Goal: Information Seeking & Learning: Find specific fact

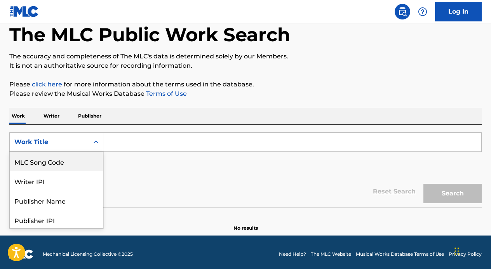
click at [63, 166] on div "MLC Song Code" at bounding box center [56, 161] width 93 height 19
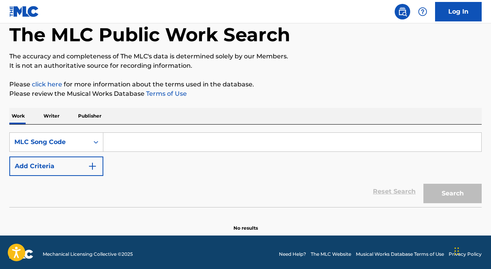
click at [146, 140] on input "Search Form" at bounding box center [292, 142] width 378 height 19
paste input "JC69XY"
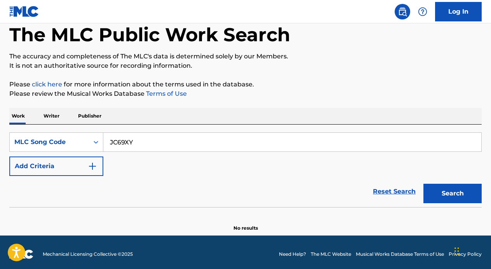
type input "JC69XY"
click at [424, 183] on button "Search" at bounding box center [453, 192] width 58 height 19
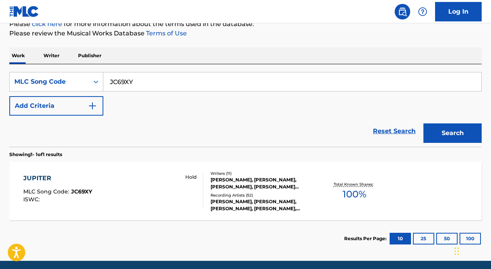
scroll to position [101, 0]
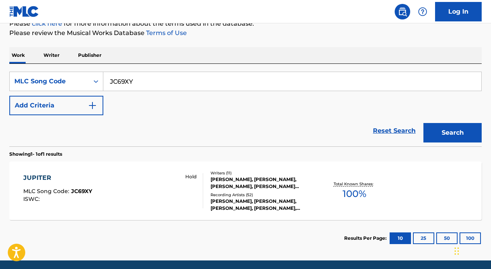
click at [29, 180] on div "JUPITER" at bounding box center [57, 177] width 69 height 9
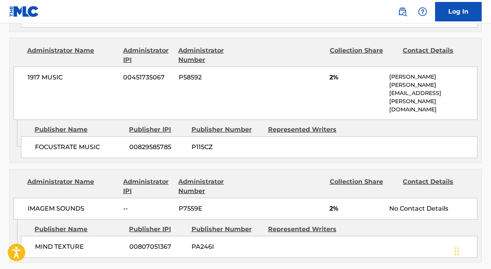
scroll to position [1712, 0]
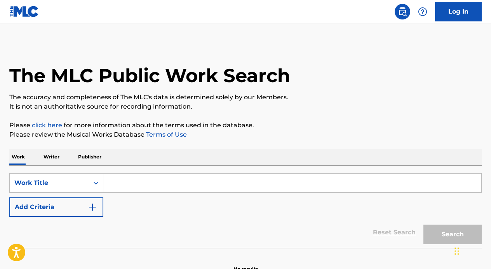
click at [171, 182] on input "Search Form" at bounding box center [292, 182] width 378 height 19
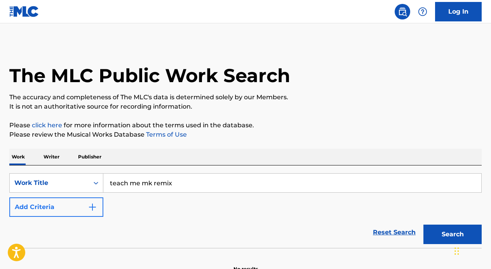
type input "teach me mk remix"
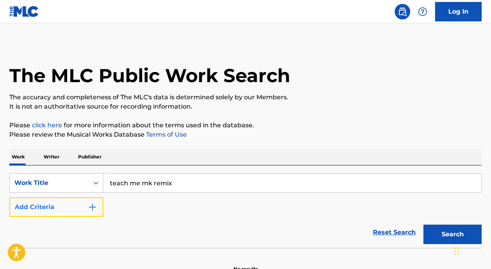
click at [69, 203] on button "Add Criteria" at bounding box center [56, 206] width 94 height 19
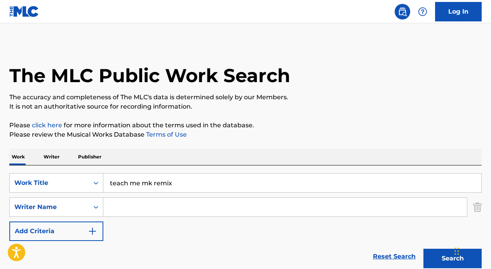
click at [134, 204] on input "Search Form" at bounding box center [285, 206] width 364 height 19
type input "fluttert"
click at [424, 248] on button "Search" at bounding box center [453, 257] width 58 height 19
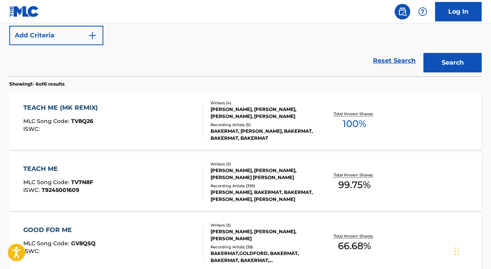
scroll to position [204, 0]
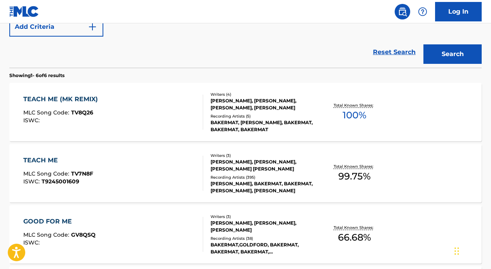
click at [46, 96] on div "TEACH ME (MK REMIX)" at bounding box center [62, 98] width 79 height 9
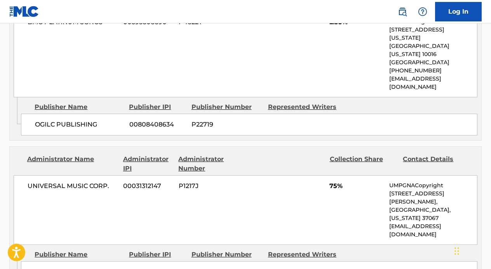
scroll to position [890, 0]
